Goal: Information Seeking & Learning: Learn about a topic

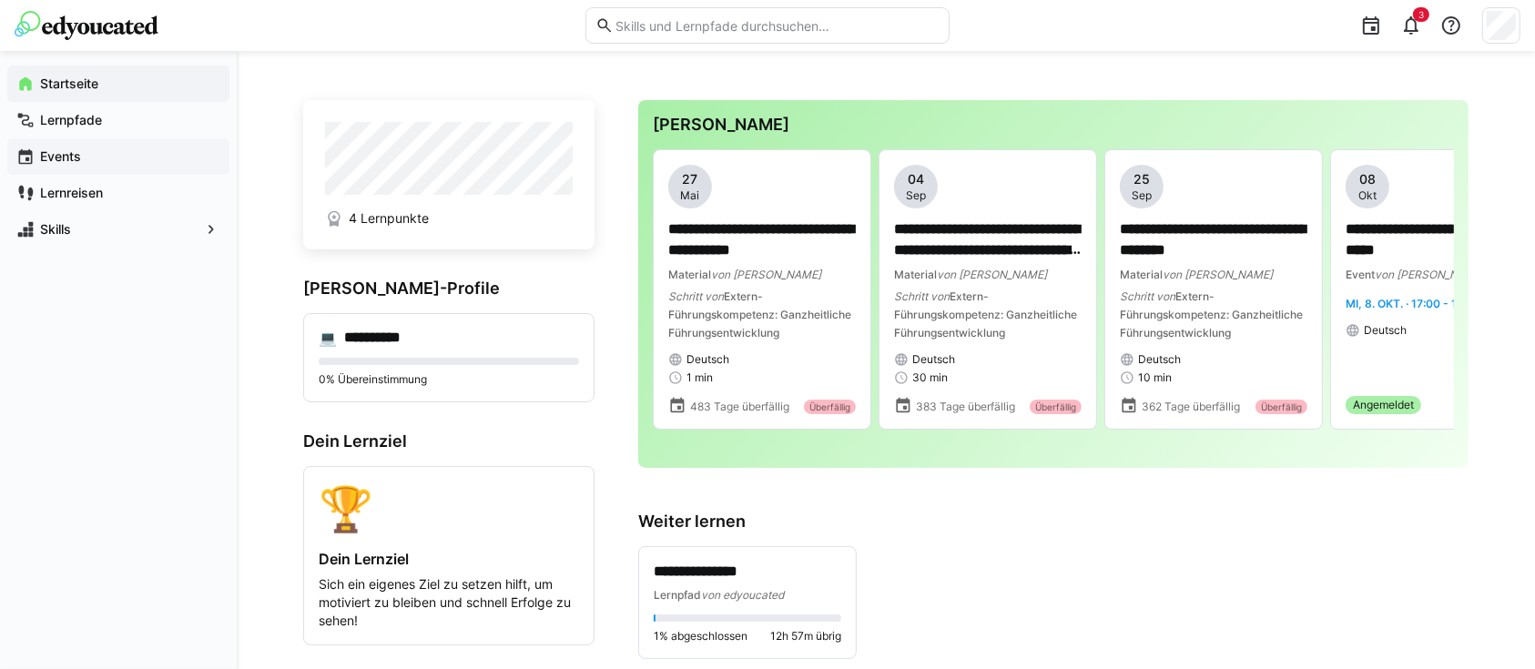
click at [142, 155] on span "Events" at bounding box center [128, 156] width 183 height 18
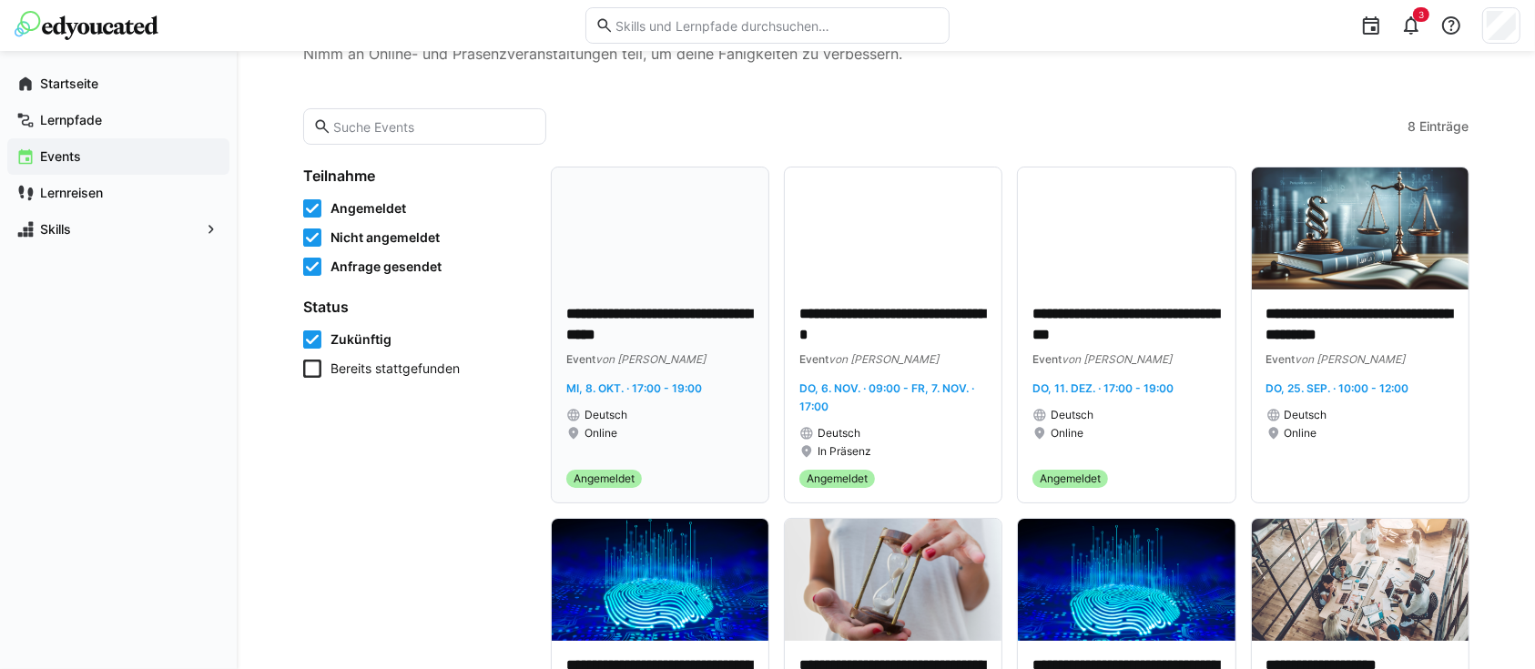
scroll to position [121, 0]
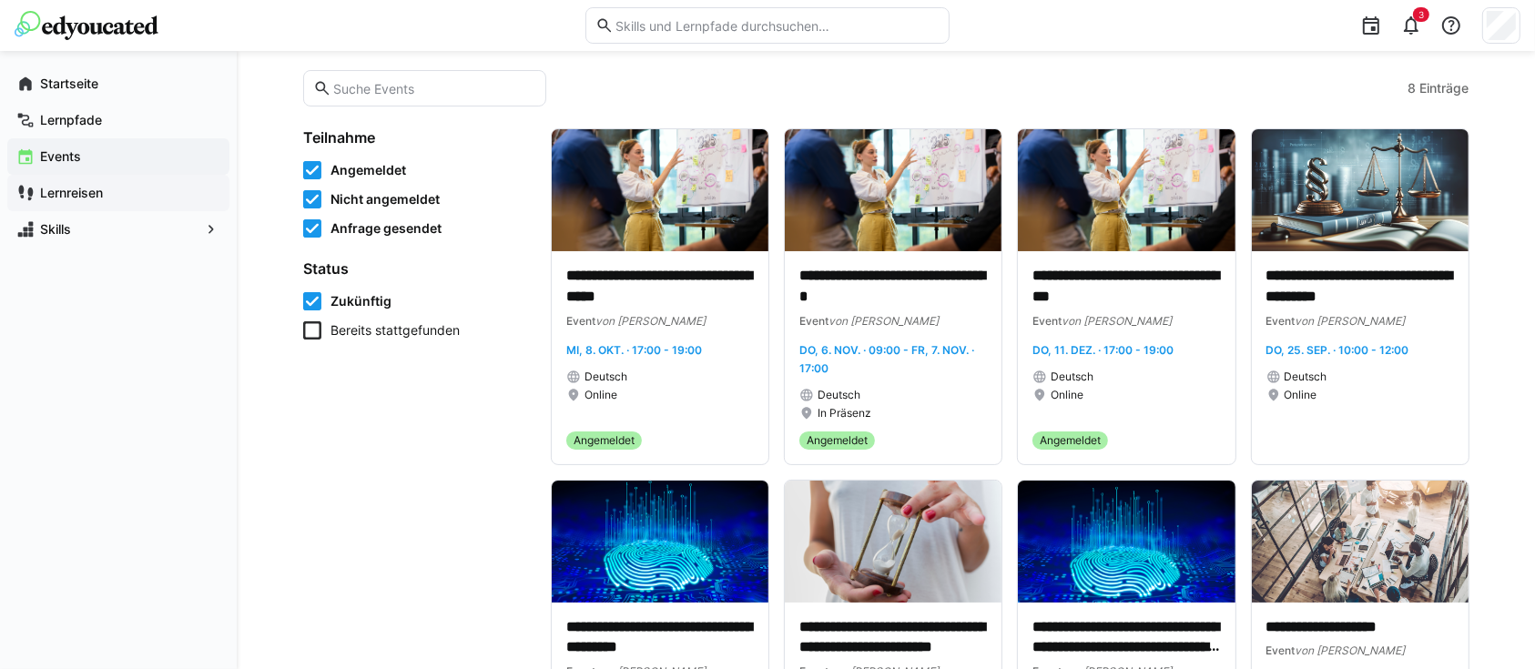
click at [0, 0] on app-navigation-label "Lernreisen" at bounding box center [0, 0] width 0 height 0
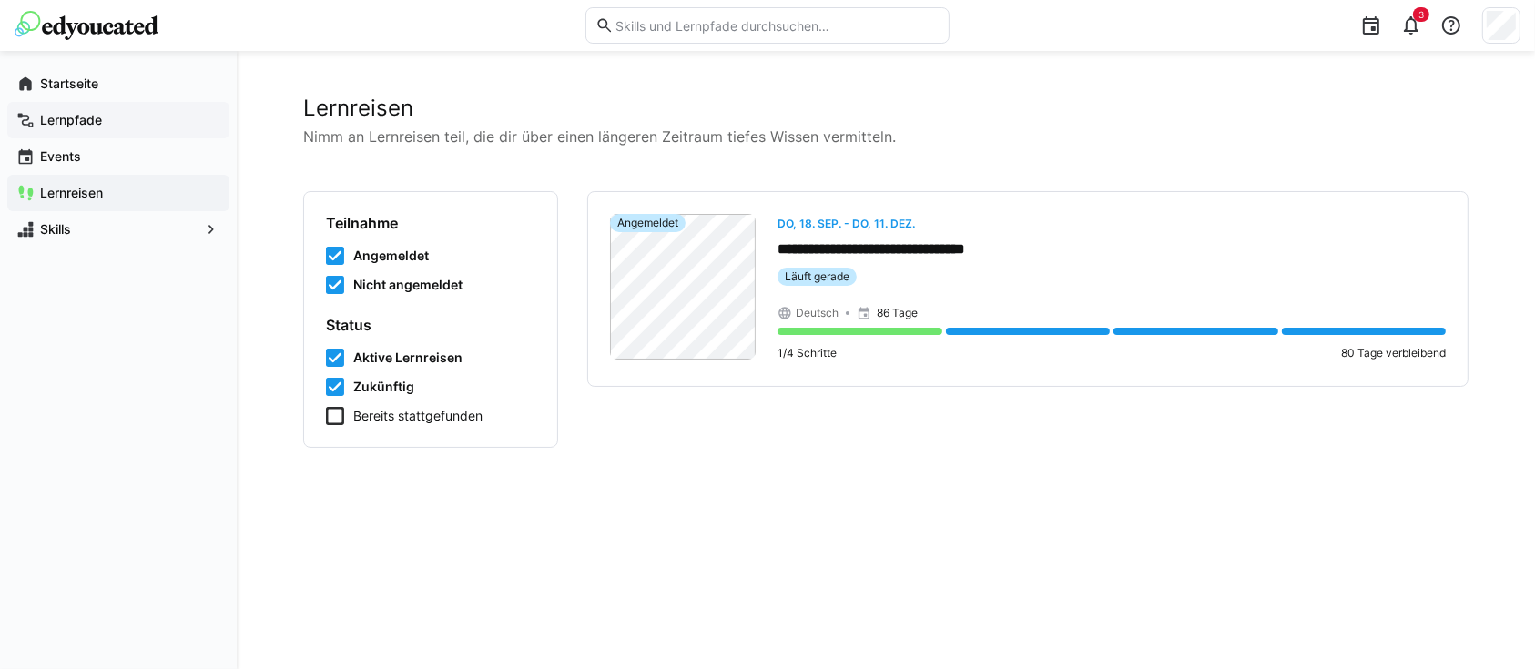
click at [117, 121] on span "Lernpfade" at bounding box center [128, 120] width 183 height 18
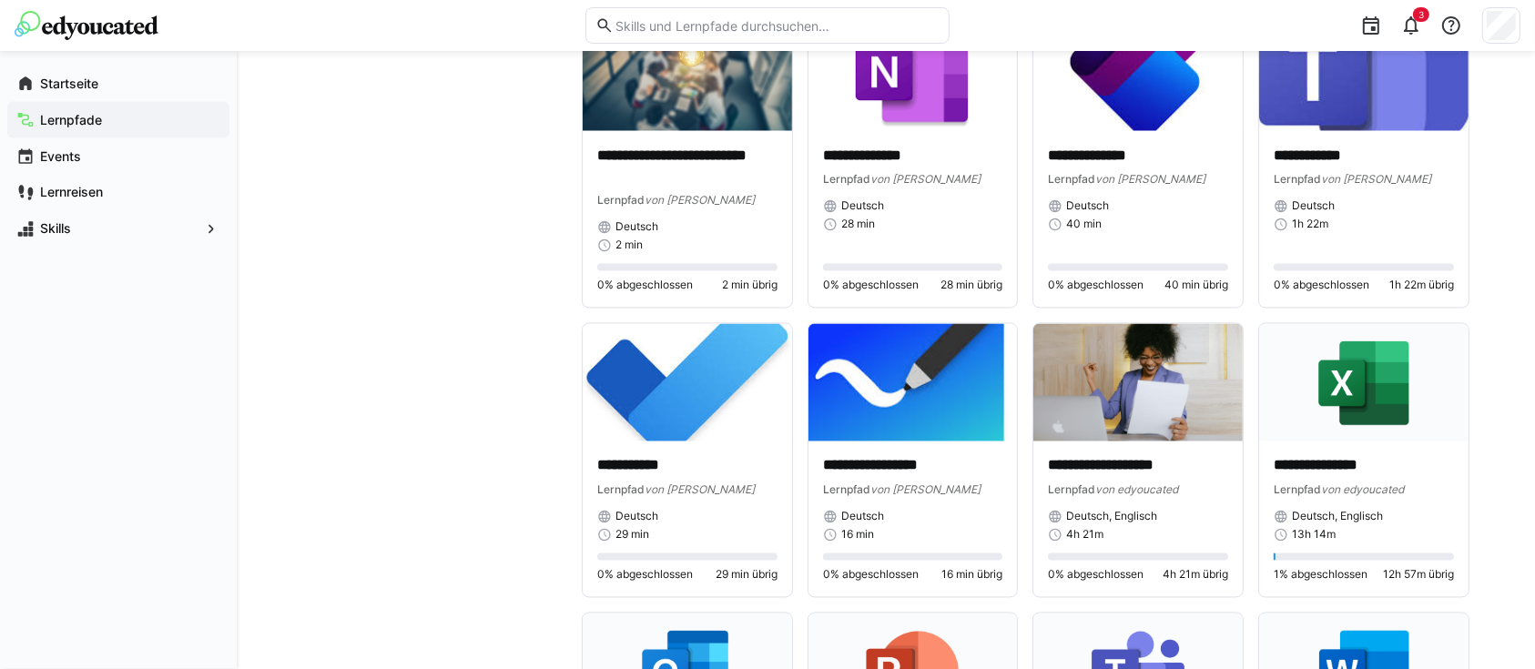
scroll to position [3398, 0]
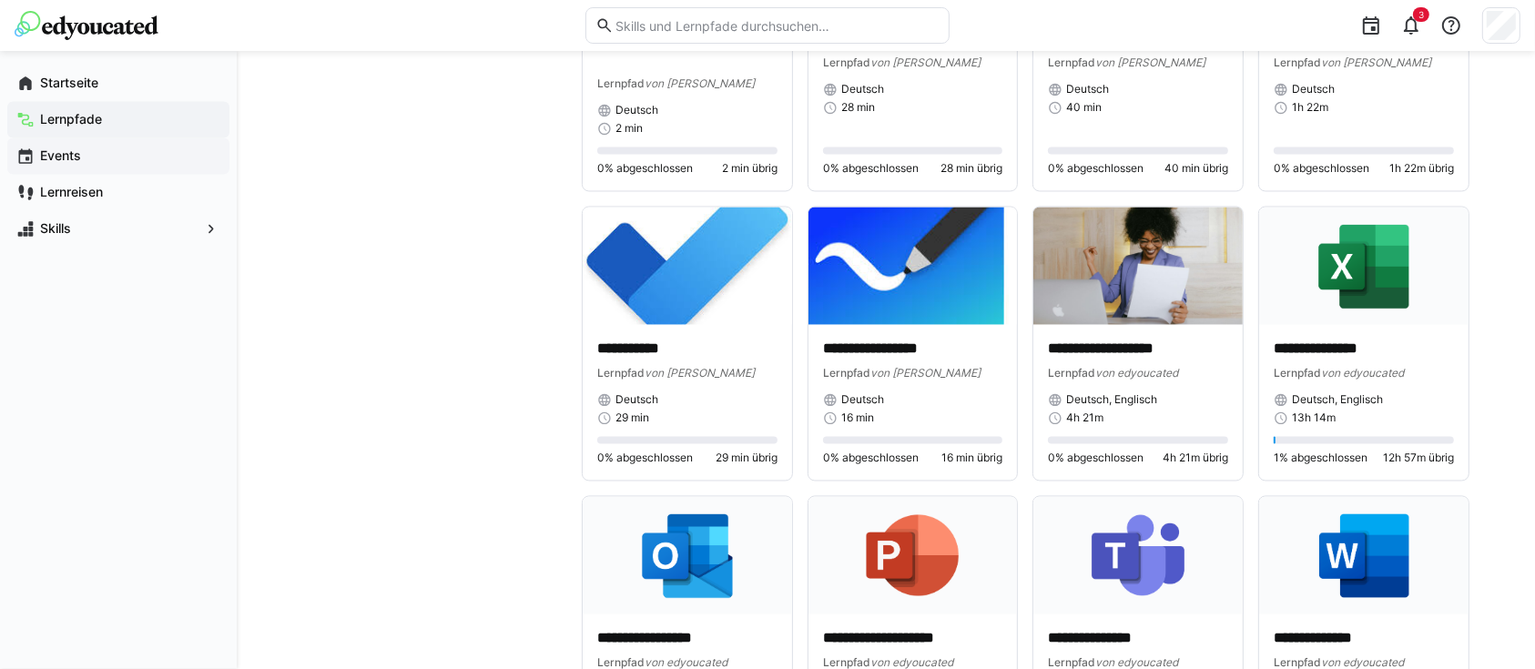
click at [146, 155] on span "Events" at bounding box center [128, 156] width 183 height 18
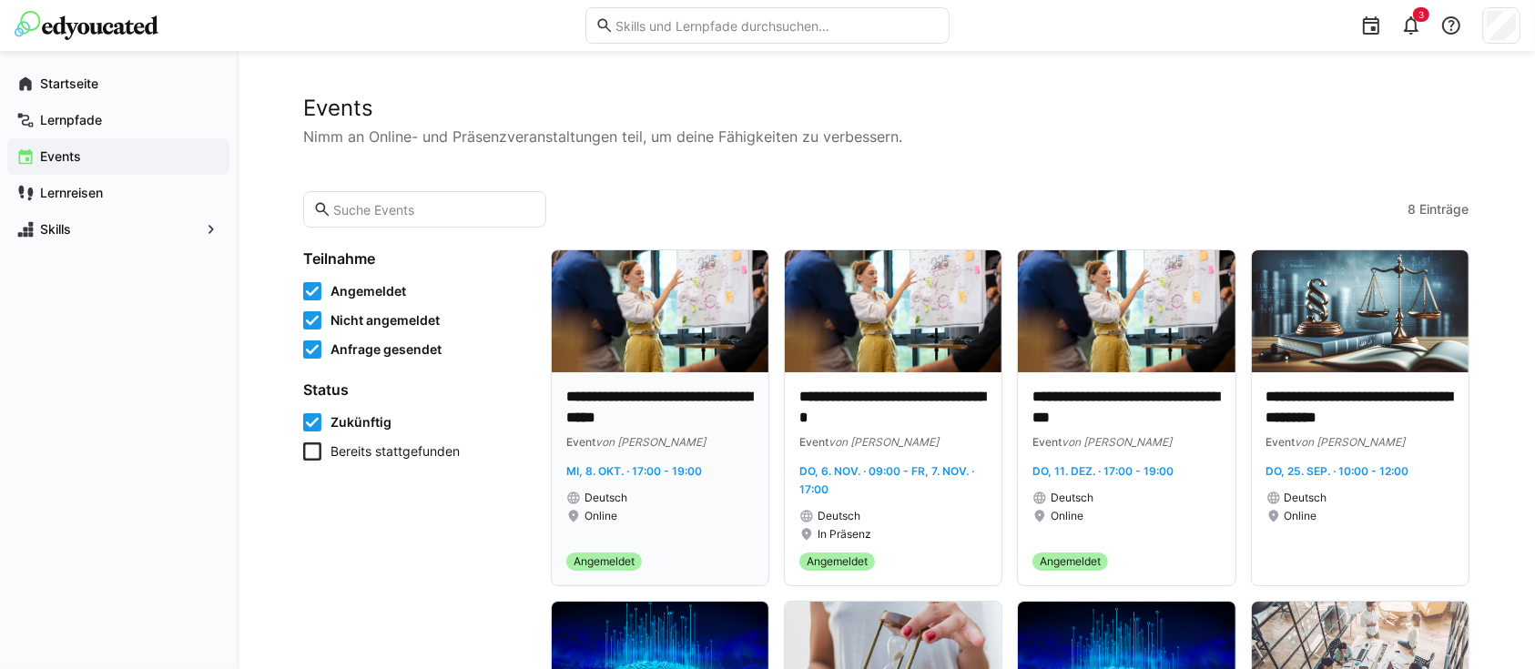
click at [648, 401] on p "**********" at bounding box center [660, 408] width 188 height 42
